Goal: Information Seeking & Learning: Find specific fact

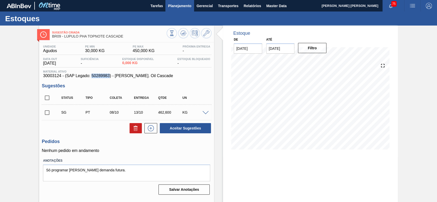
click at [192, 2] on button "Planejamento" at bounding box center [179, 6] width 28 height 12
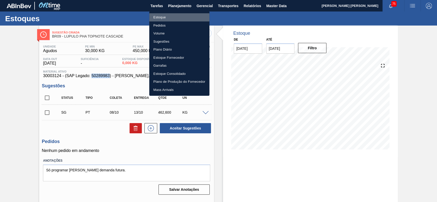
click at [179, 19] on li "Estoque" at bounding box center [179, 17] width 60 height 8
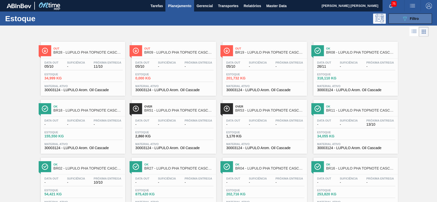
click at [413, 20] on span "Filtro" at bounding box center [414, 19] width 9 height 4
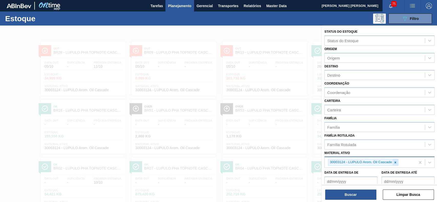
click at [394, 161] on icon at bounding box center [395, 163] width 4 height 4
paste ativo "30003520"
type ativo "30003520"
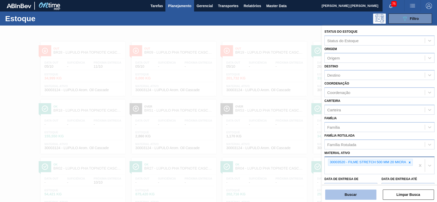
click at [366, 195] on button "Buscar" at bounding box center [350, 195] width 51 height 10
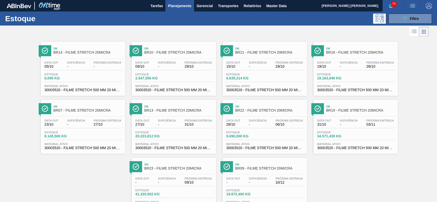
click at [194, 68] on span "29/10" at bounding box center [198, 67] width 28 height 4
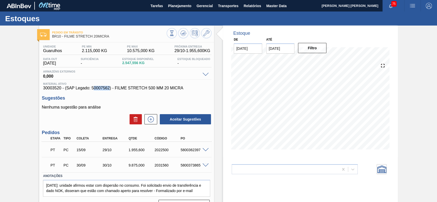
drag, startPoint x: 109, startPoint y: 89, endPoint x: 92, endPoint y: 89, distance: 16.6
click at [92, 89] on span "30003520 - (SAP Legado: 50007562) - FILME STRETCH 500 MM 20 MICRA" at bounding box center [126, 88] width 167 height 5
copy span "50007562"
